Goal: Task Accomplishment & Management: Use online tool/utility

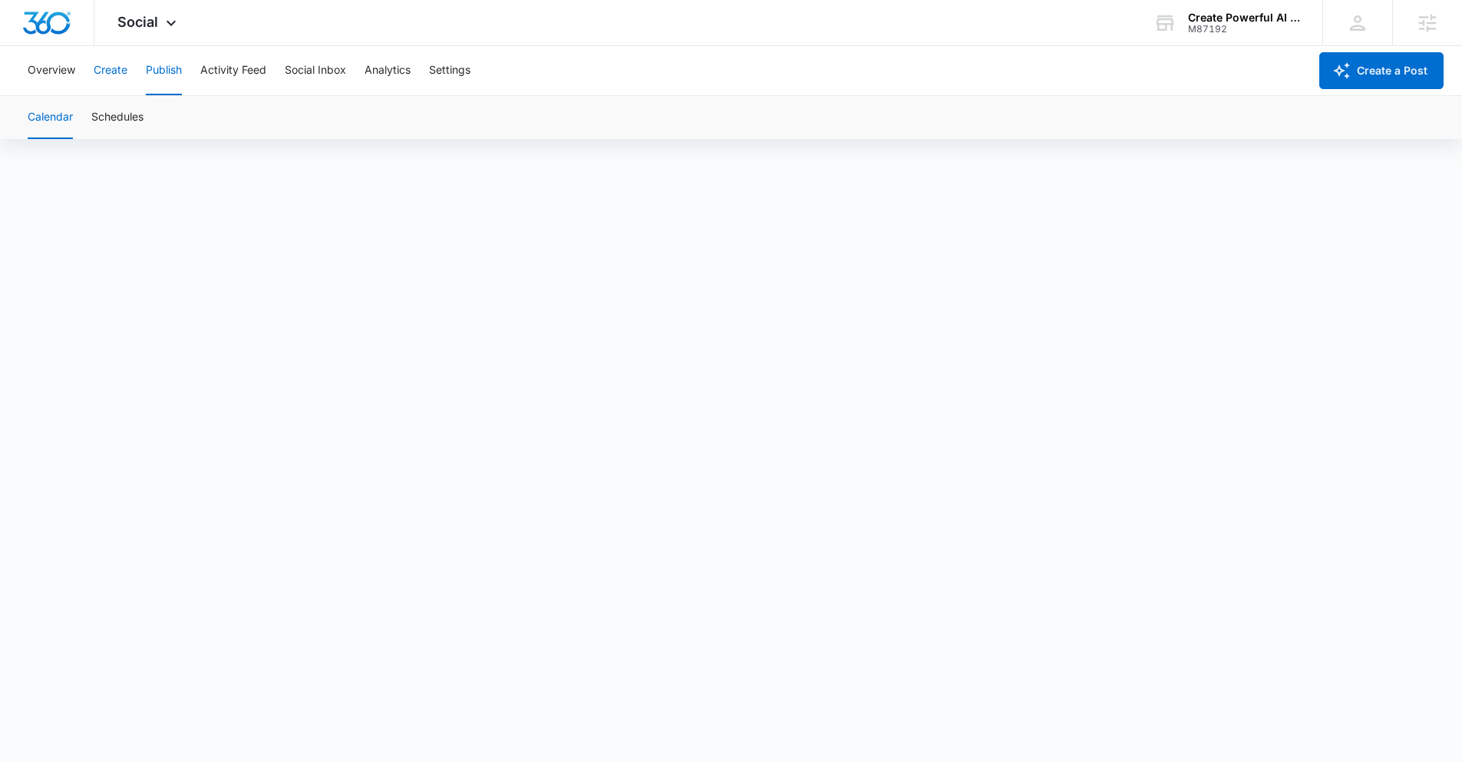
click at [107, 78] on button "Create" at bounding box center [111, 70] width 34 height 49
click at [164, 74] on button "Publish" at bounding box center [164, 70] width 36 height 49
